Goal: Task Accomplishment & Management: Use online tool/utility

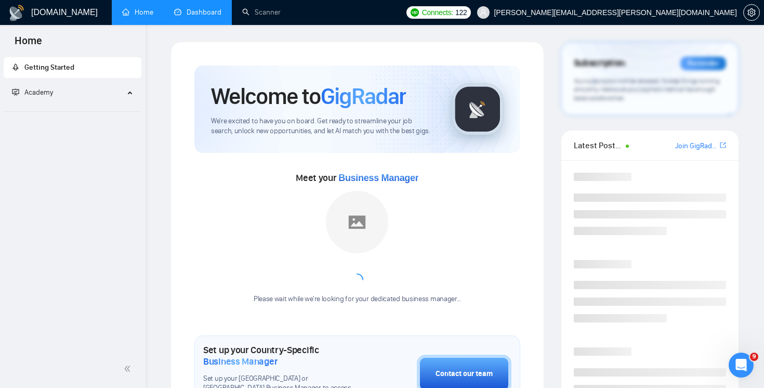
click at [202, 17] on link "Dashboard" at bounding box center [197, 12] width 47 height 9
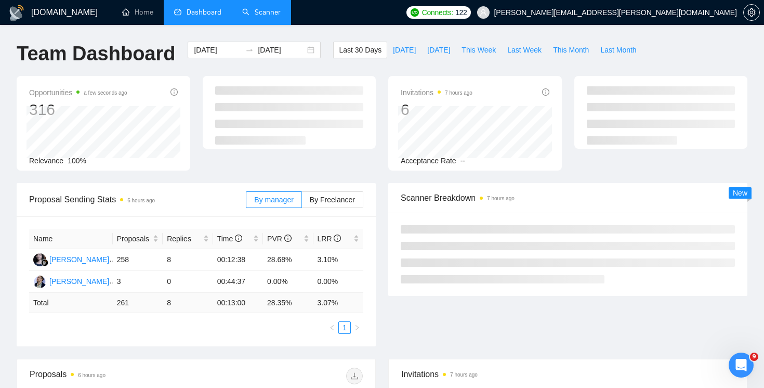
click at [271, 13] on link "Scanner" at bounding box center [261, 12] width 38 height 9
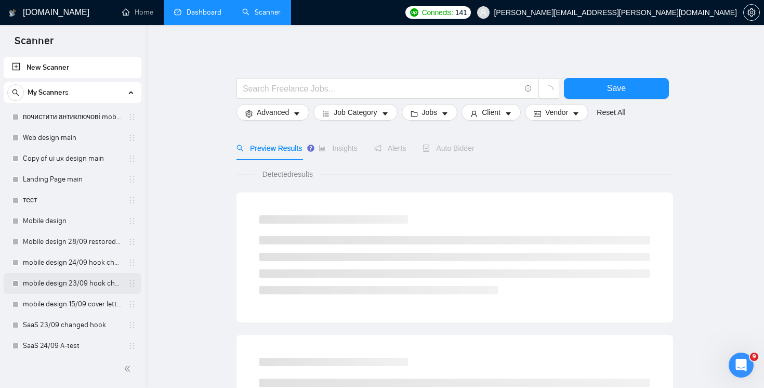
scroll to position [464, 0]
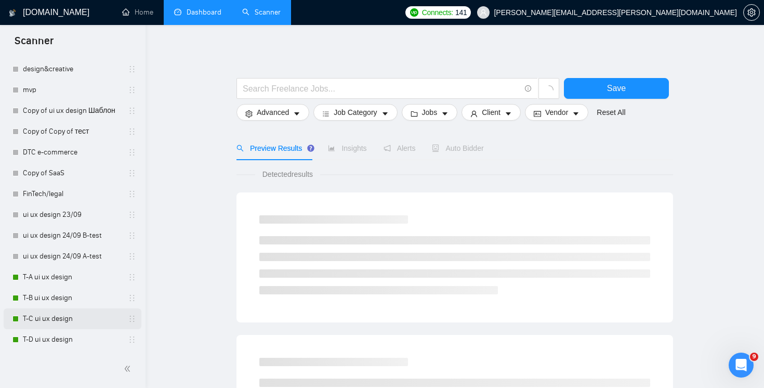
click at [64, 322] on link "T-C ui ux design" at bounding box center [72, 318] width 99 height 21
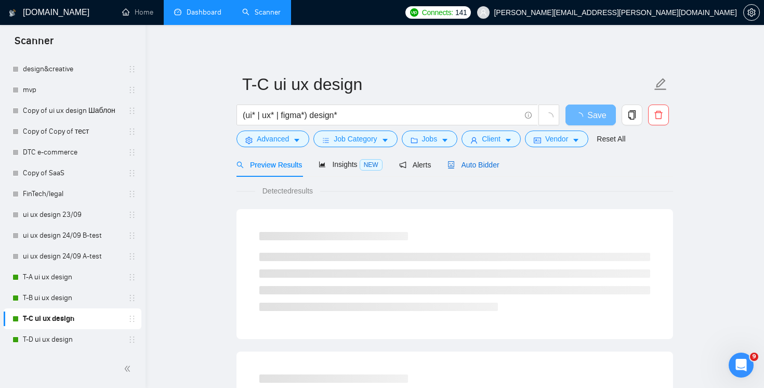
click at [494, 166] on span "Auto Bidder" at bounding box center [473, 165] width 51 height 8
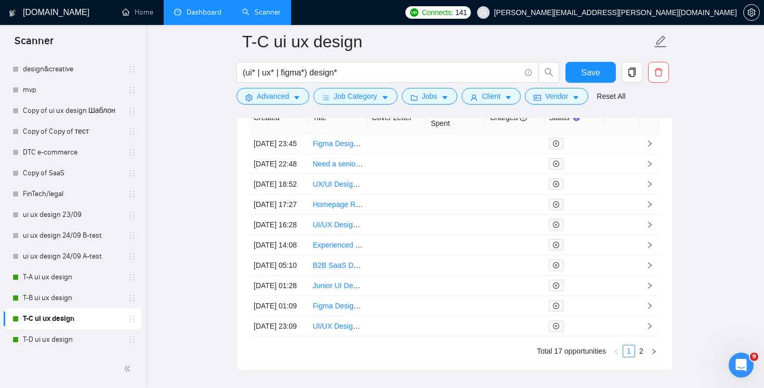
scroll to position [2712, 0]
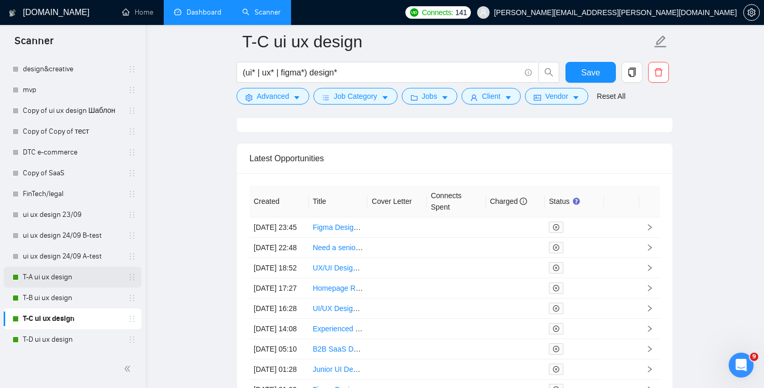
click at [65, 275] on link "T-A ui ux design" at bounding box center [72, 277] width 99 height 21
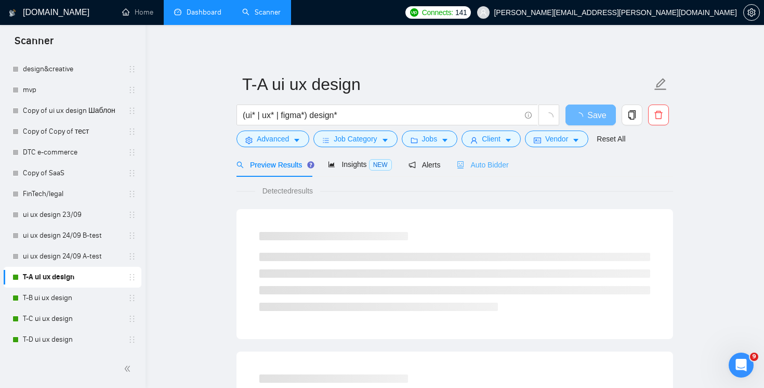
click at [491, 172] on div "Auto Bidder" at bounding box center [482, 164] width 51 height 24
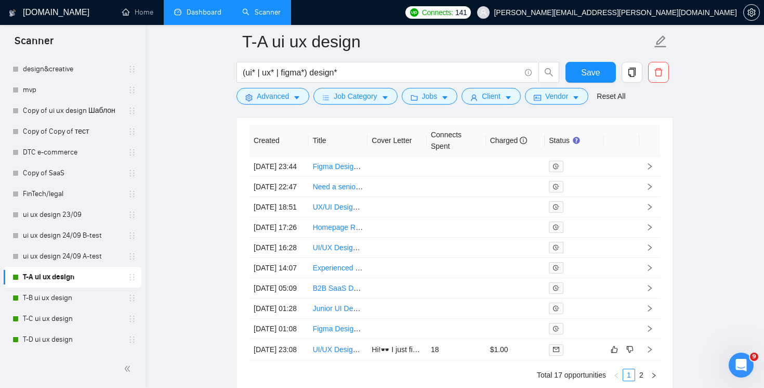
scroll to position [2962, 0]
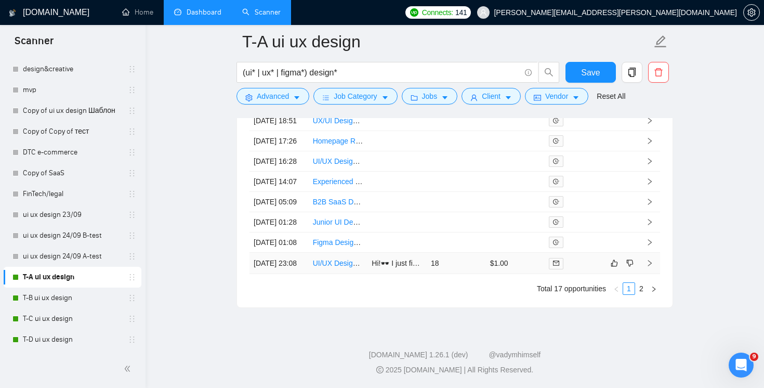
click at [467, 272] on td "18" at bounding box center [456, 263] width 59 height 21
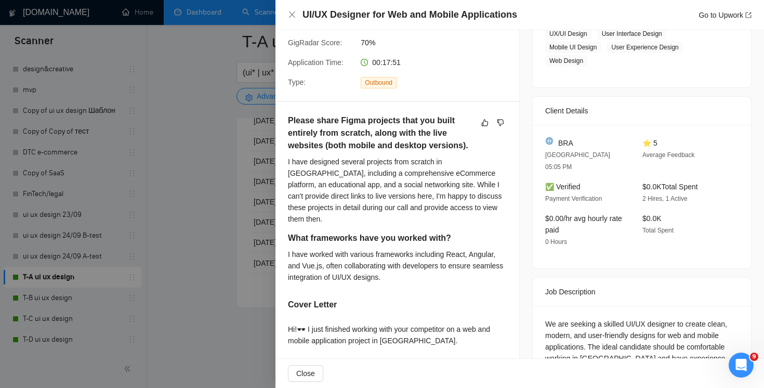
scroll to position [317, 0]
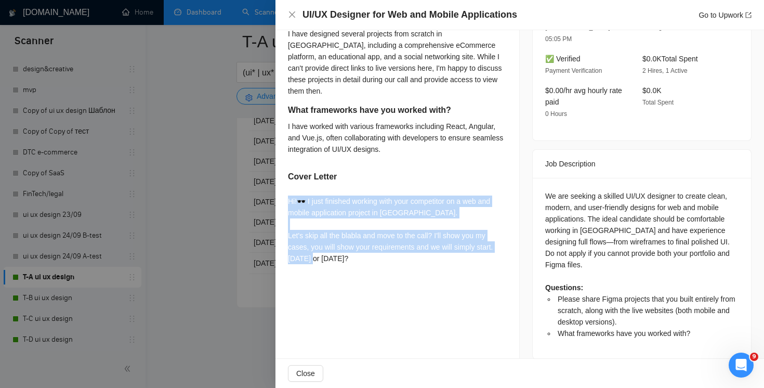
drag, startPoint x: 365, startPoint y: 246, endPoint x: 287, endPoint y: 186, distance: 98.6
click at [286, 186] on div "Please share Figma projects that you built entirely from scratch, along with th…" at bounding box center [398, 127] width 244 height 307
copy div "Hi!🕶️ I just finished working with your competitor on a web and mobile applicat…"
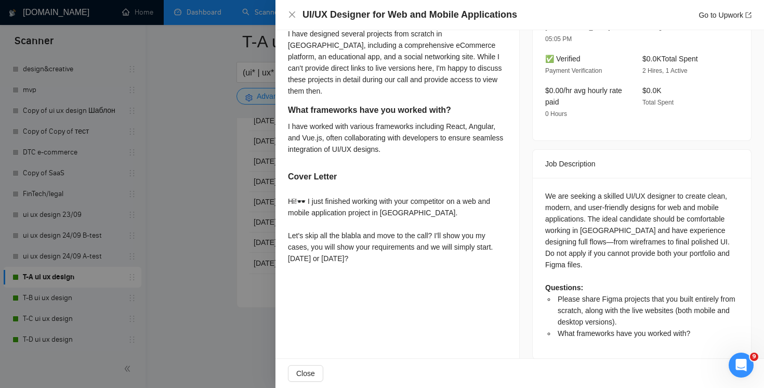
click at [450, 205] on div "Hi!🕶️ I just finished working with your competitor on a web and mobile applicat…" at bounding box center [397, 229] width 219 height 69
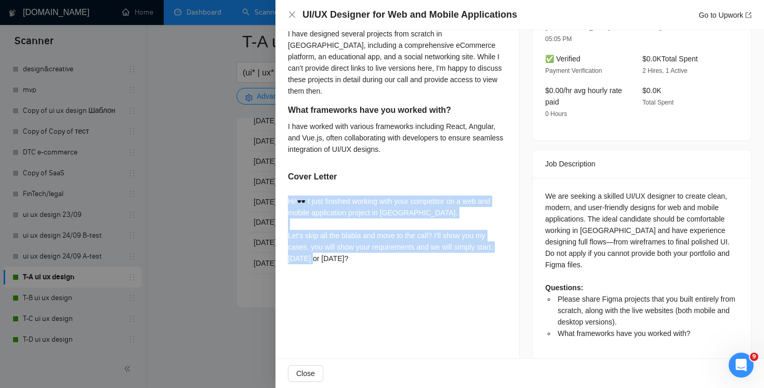
drag, startPoint x: 376, startPoint y: 247, endPoint x: 288, endPoint y: 193, distance: 102.9
click at [288, 195] on div "Hi!🕶️ I just finished working with your competitor on a web and mobile applicat…" at bounding box center [397, 229] width 219 height 69
copy div "Hi!🕶️ I just finished working with your competitor on a web and mobile applicat…"
